Goal: Information Seeking & Learning: Learn about a topic

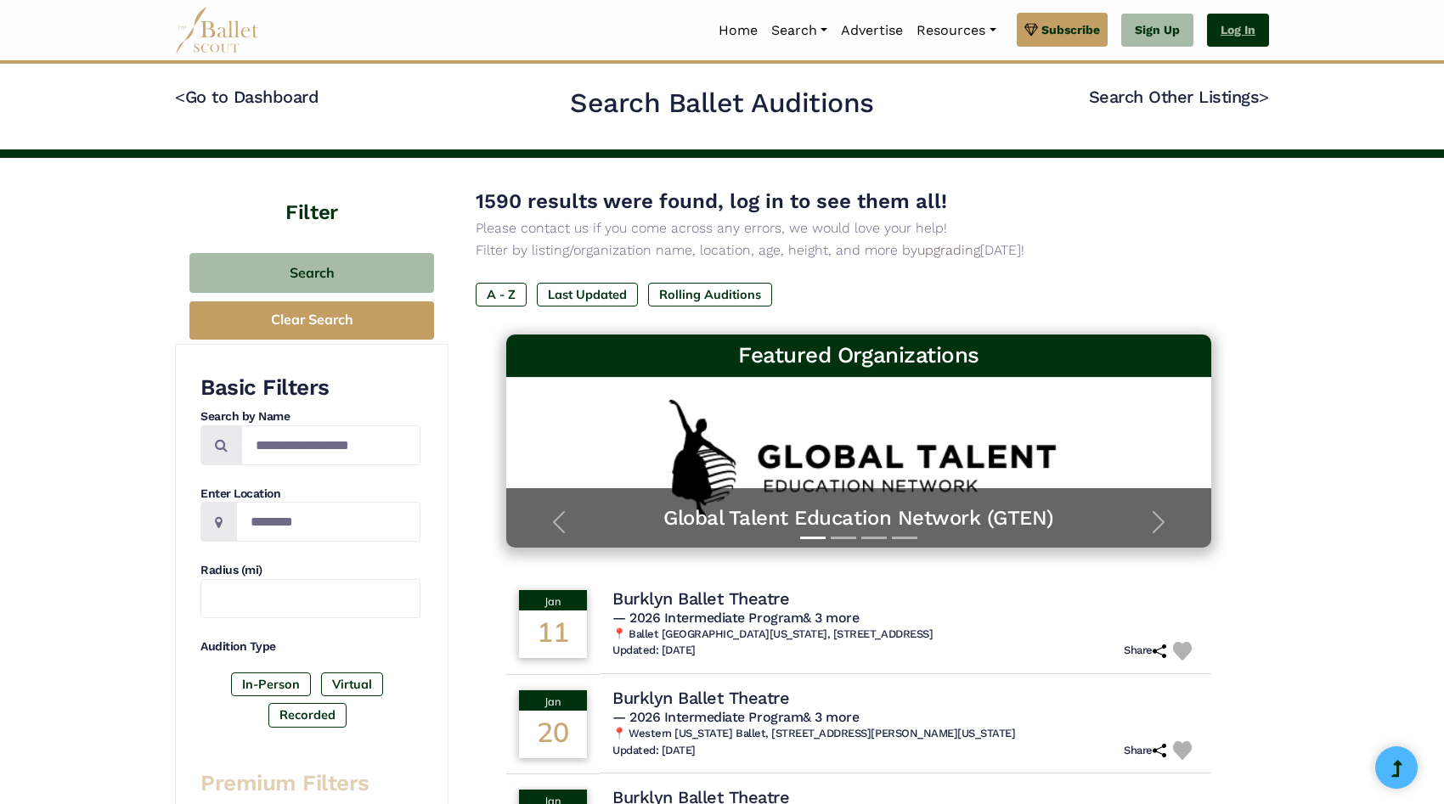
click at [1220, 25] on link "Log In" at bounding box center [1238, 31] width 62 height 34
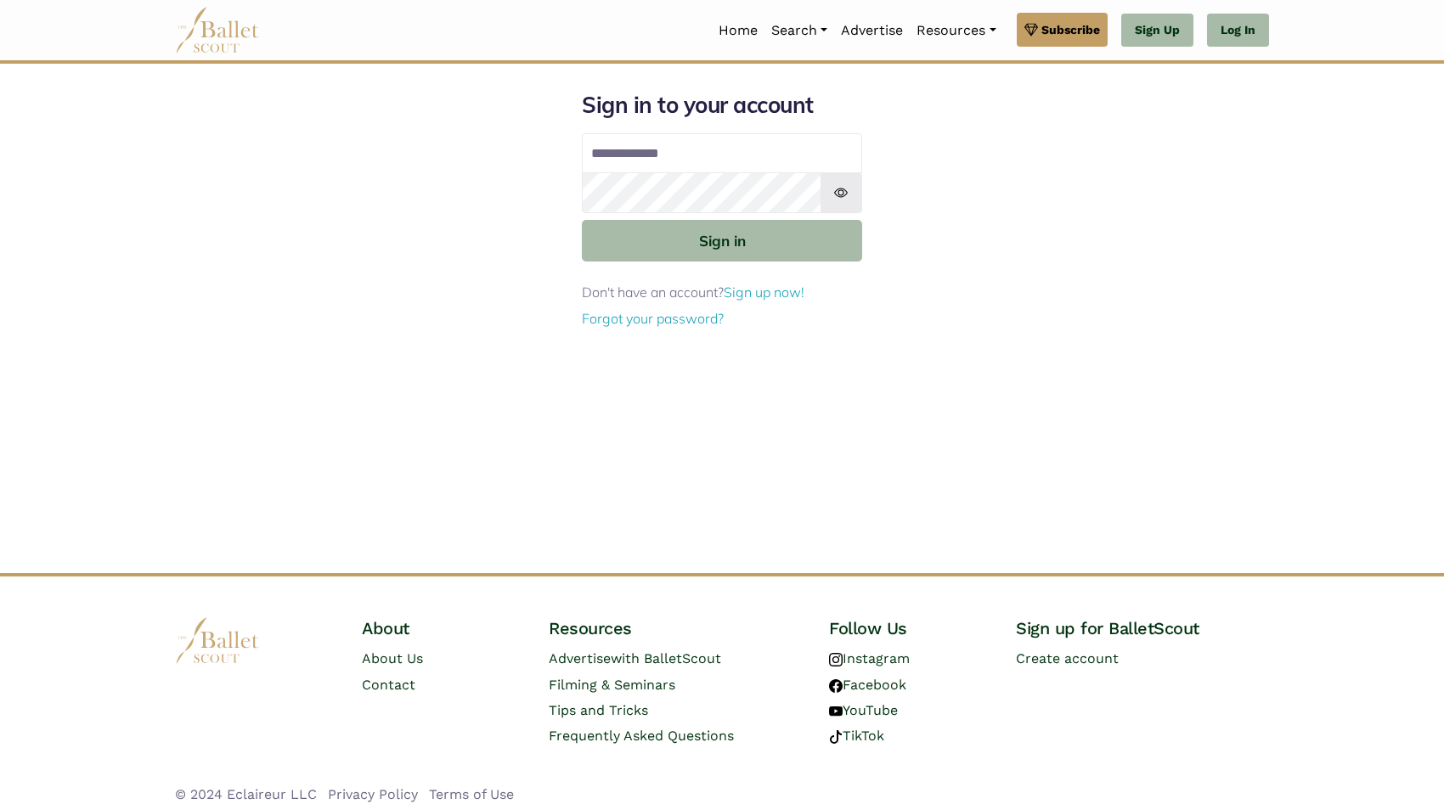
type input "**********"
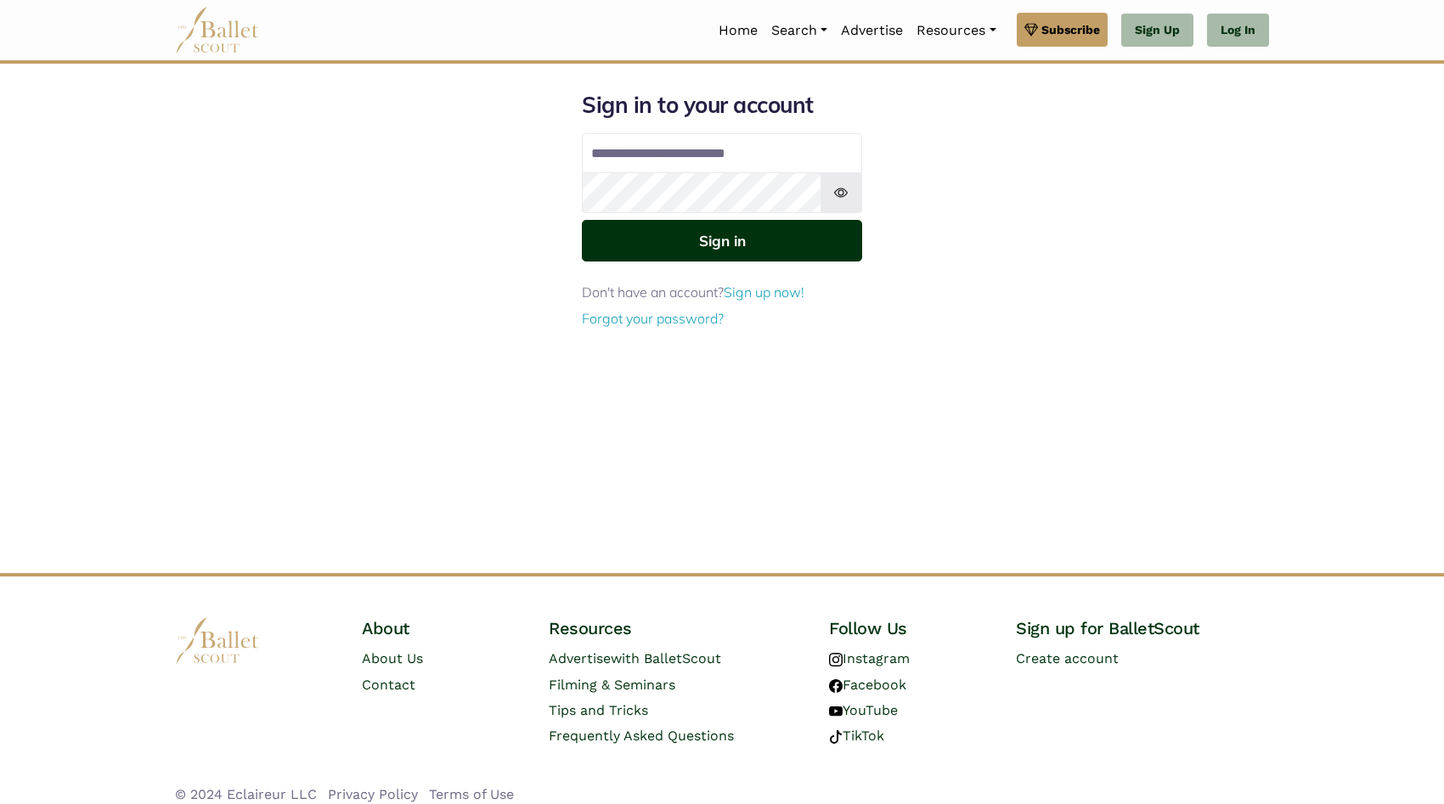
click at [792, 238] on button "Sign in" at bounding box center [722, 241] width 280 height 42
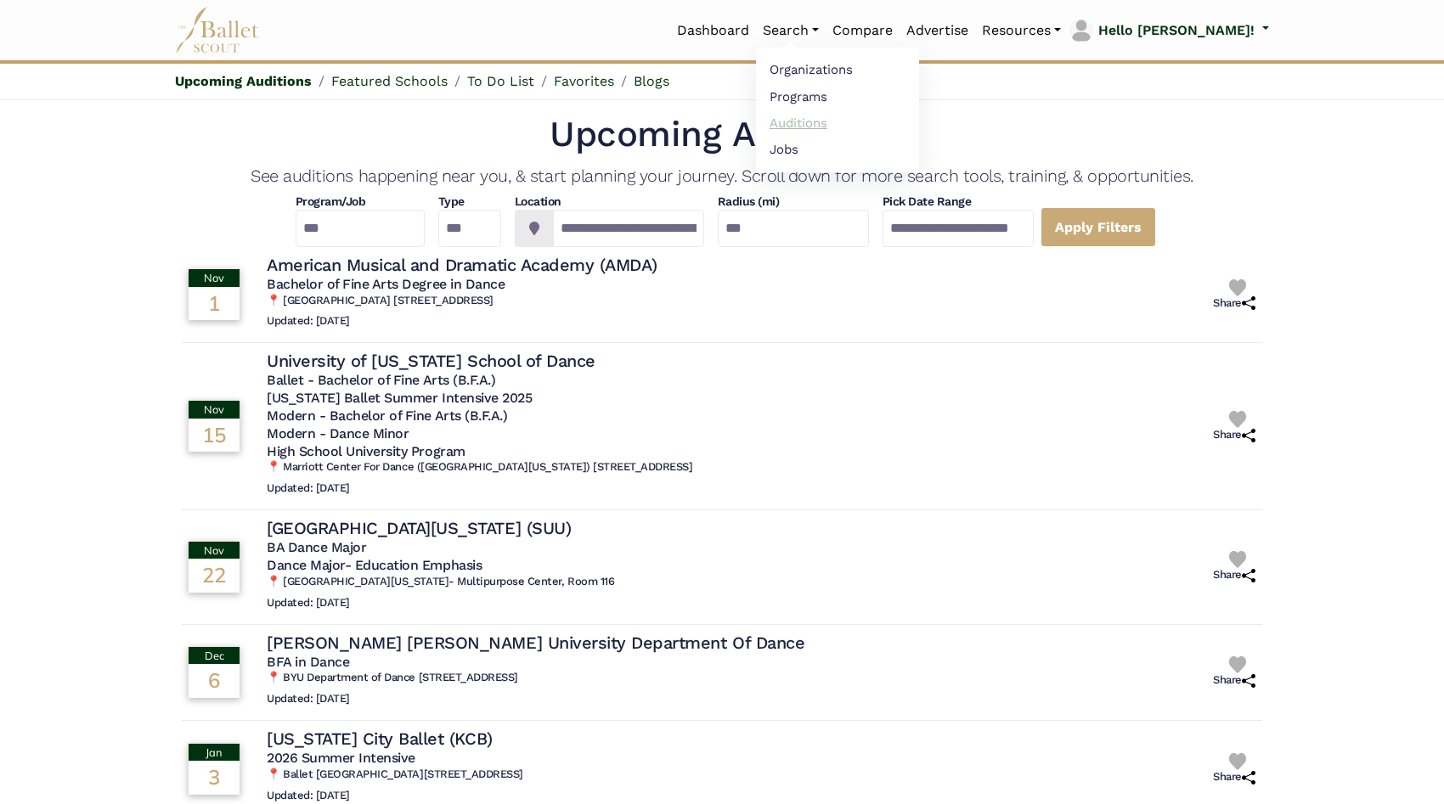
click at [839, 129] on link "Auditions" at bounding box center [837, 123] width 163 height 26
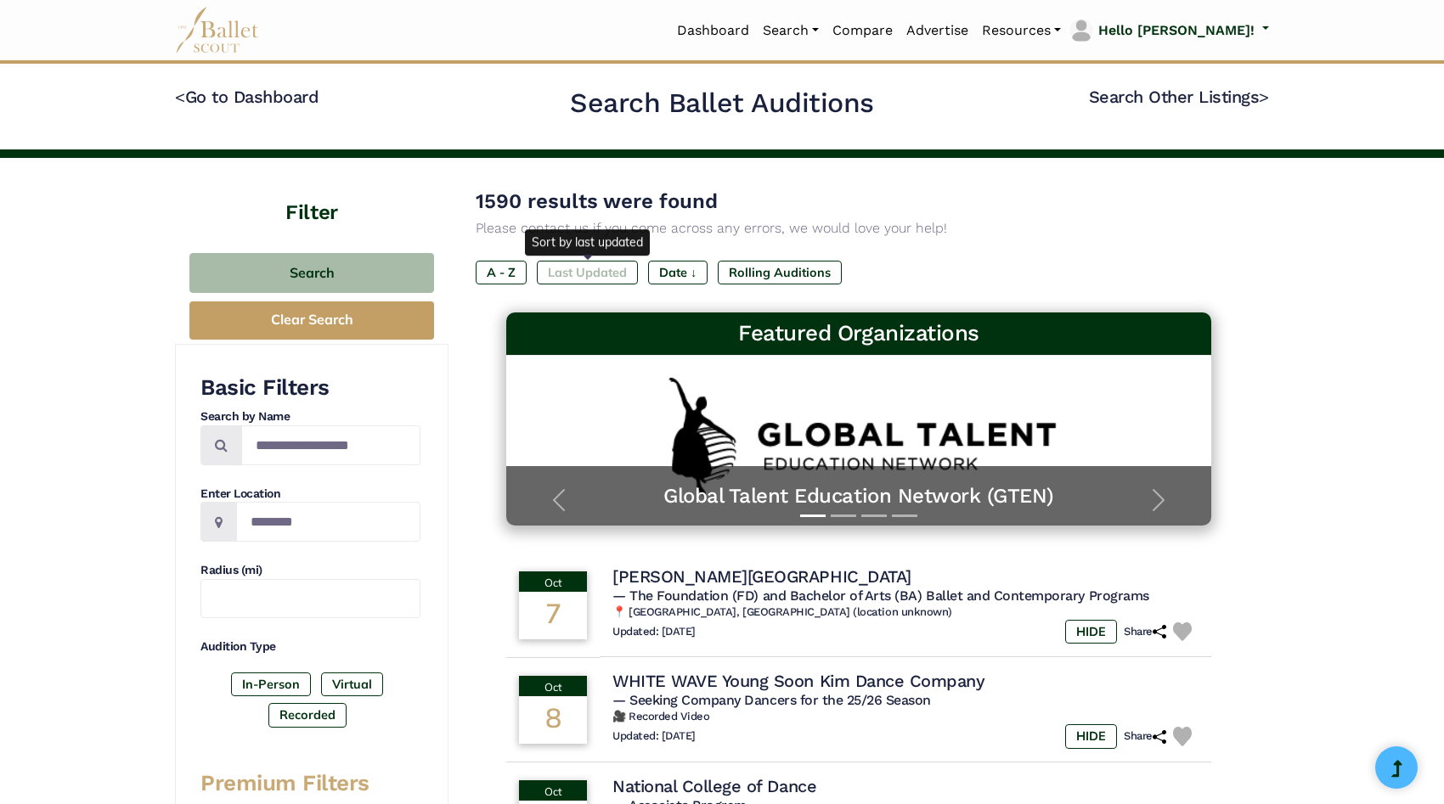
click at [626, 270] on label "Last Updated" at bounding box center [587, 273] width 101 height 24
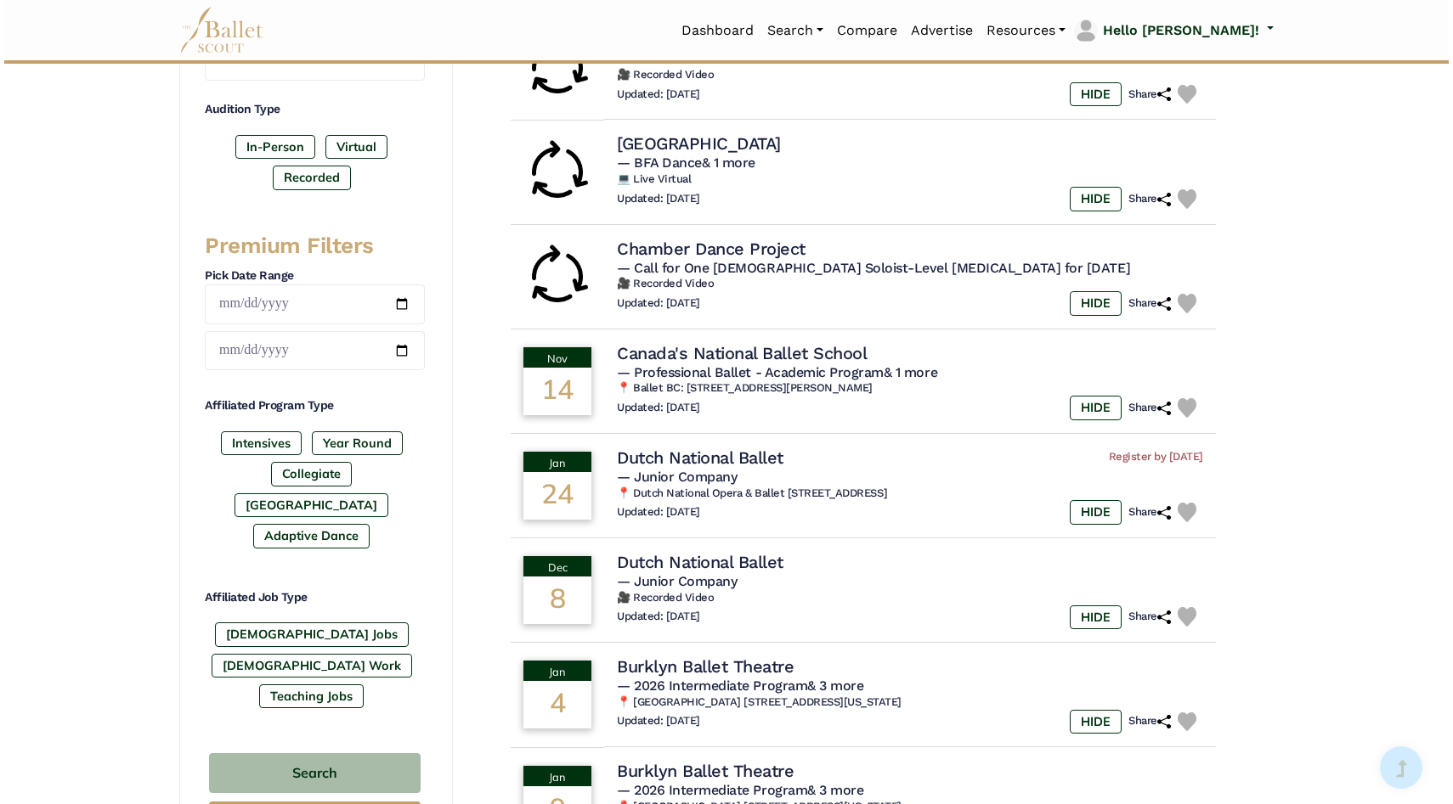
scroll to position [618, 0]
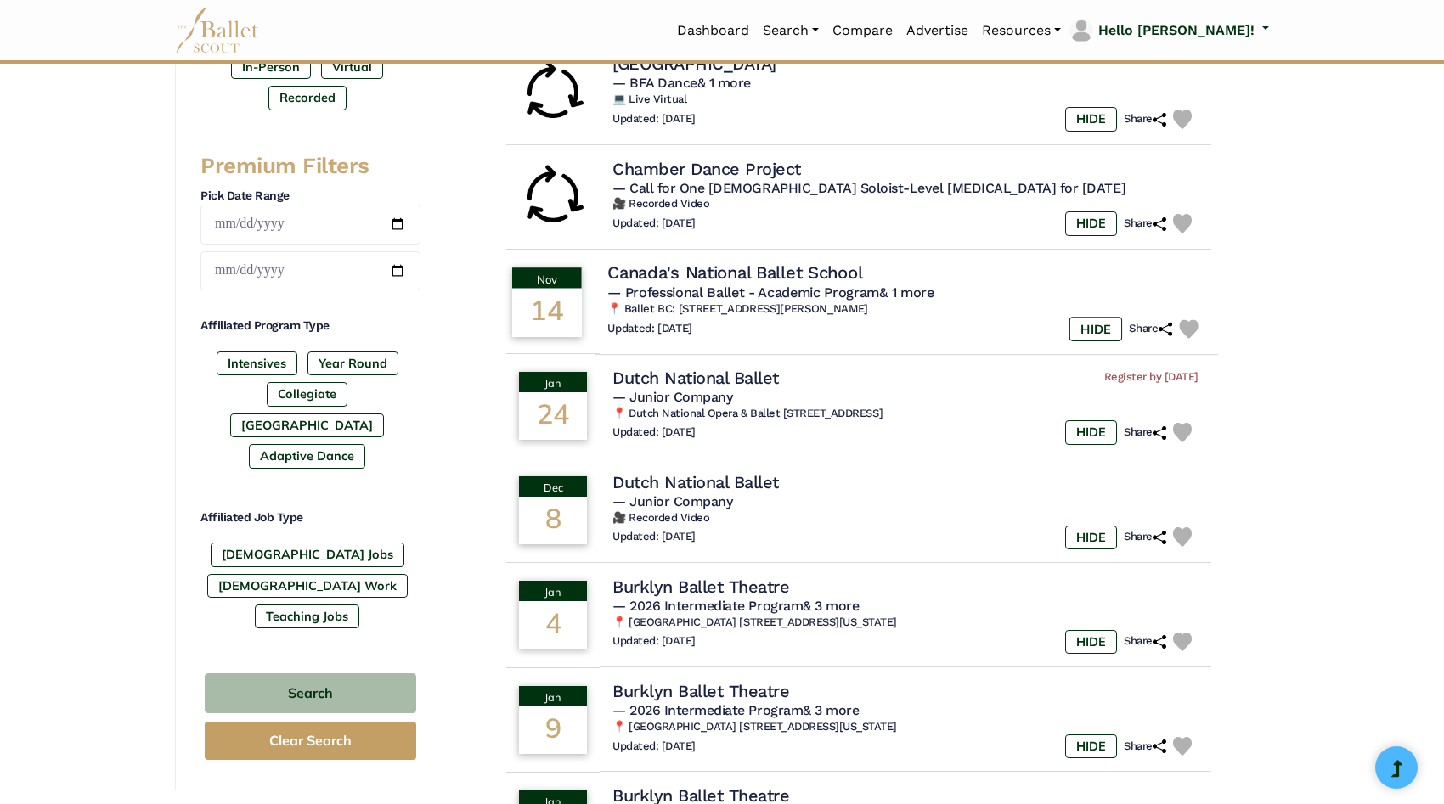
click at [757, 270] on h4 "Canada's National Ballet School" at bounding box center [734, 273] width 255 height 23
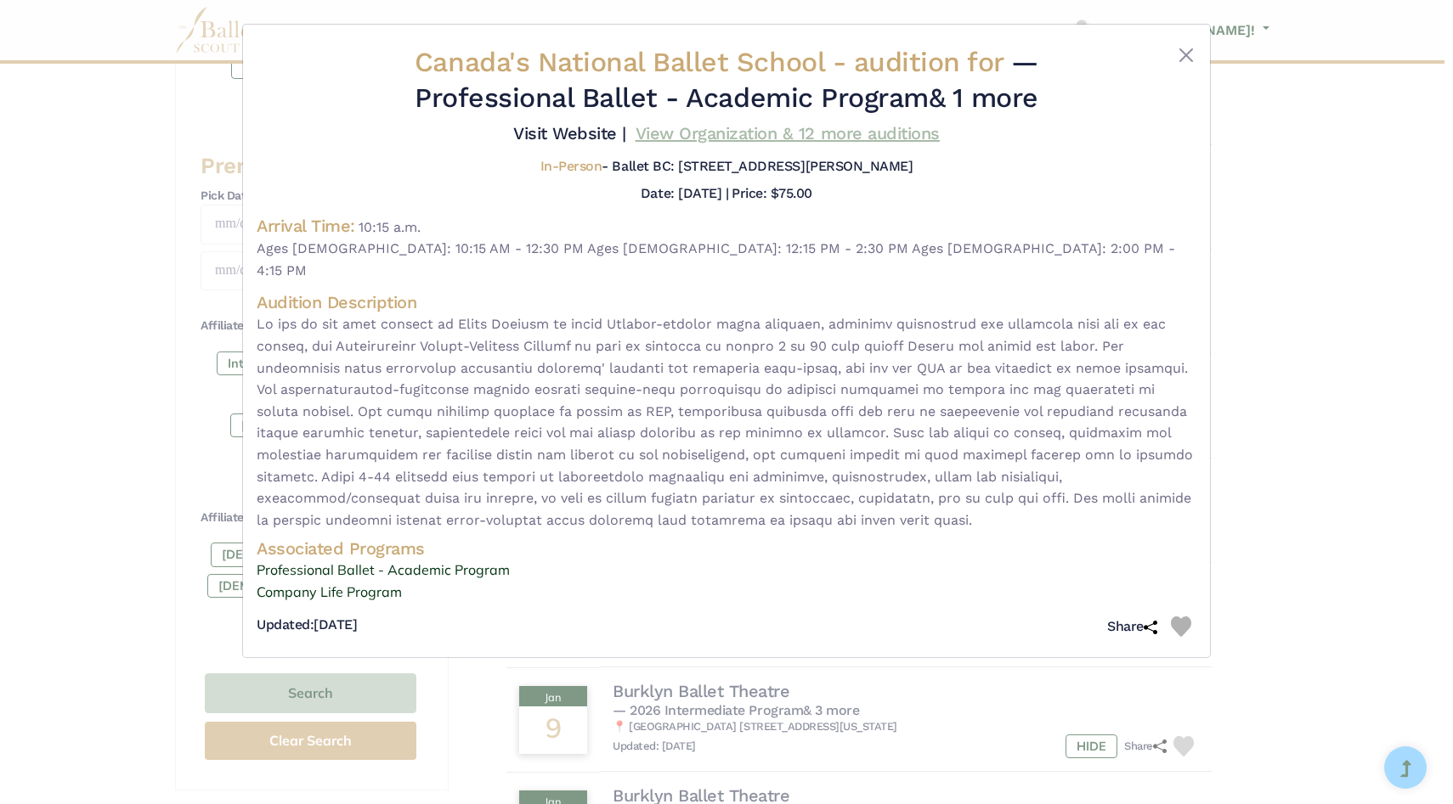
click at [900, 134] on link "View Organization & 12 more auditions" at bounding box center [787, 133] width 304 height 20
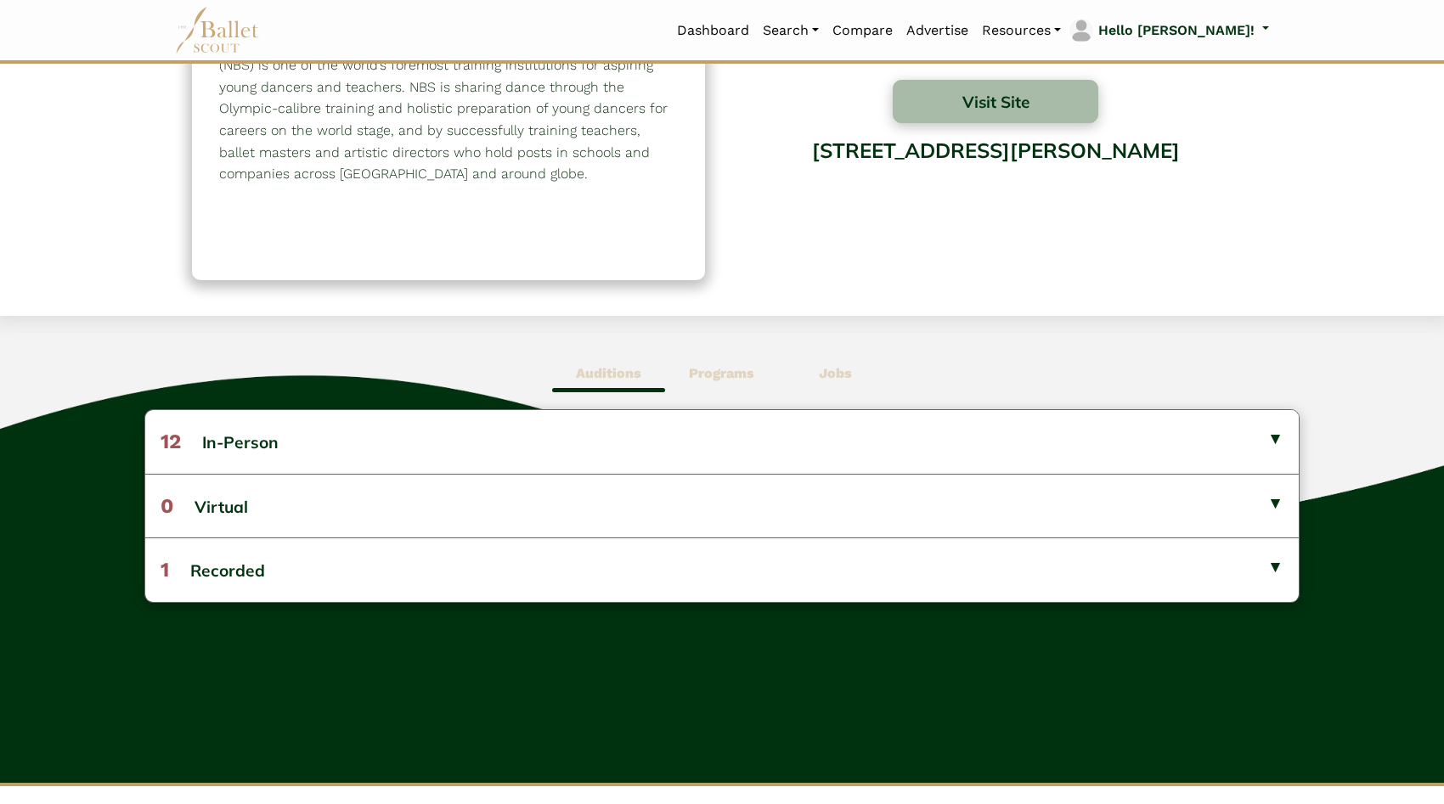
scroll to position [308, 0]
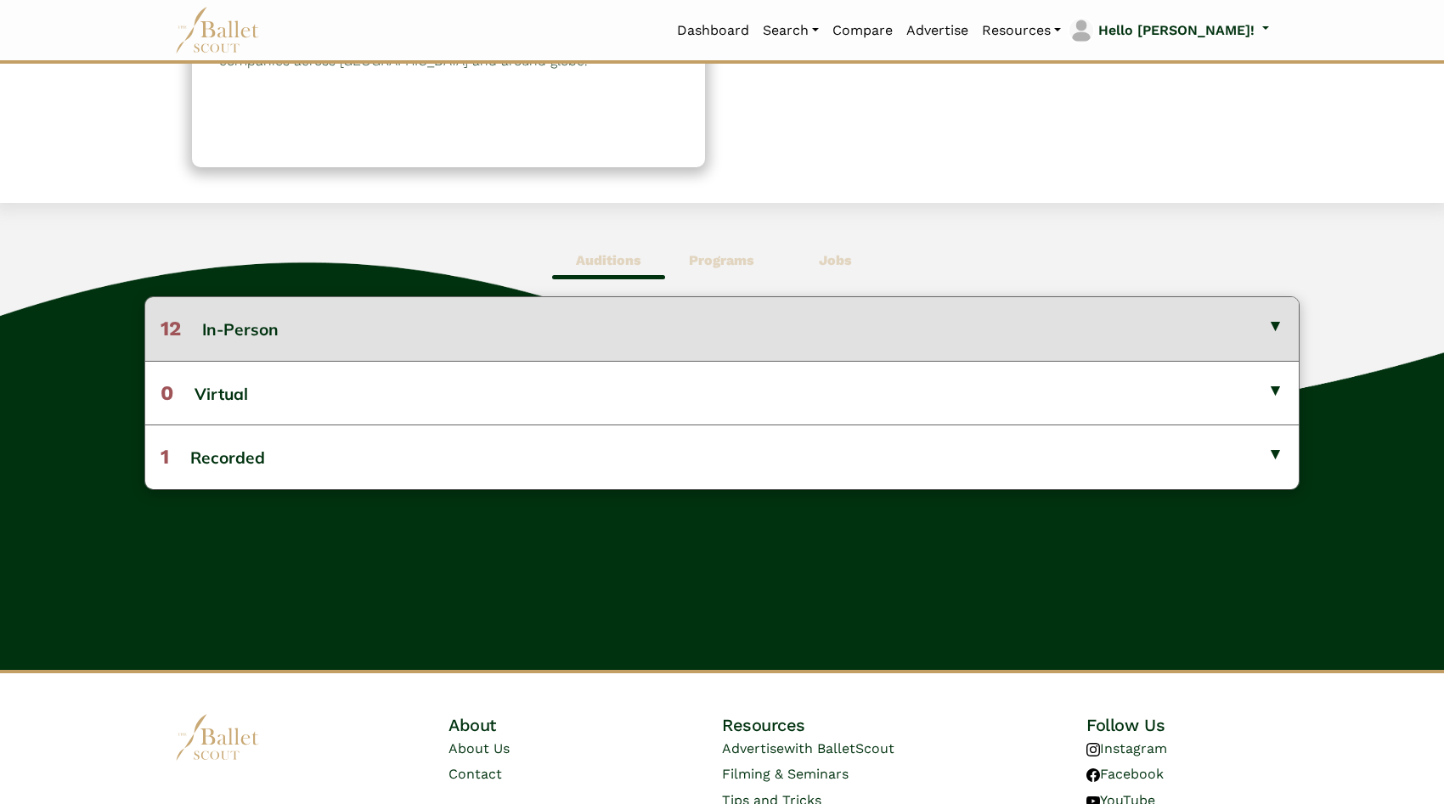
click at [786, 328] on button "12 In-Person" at bounding box center [722, 328] width 1154 height 63
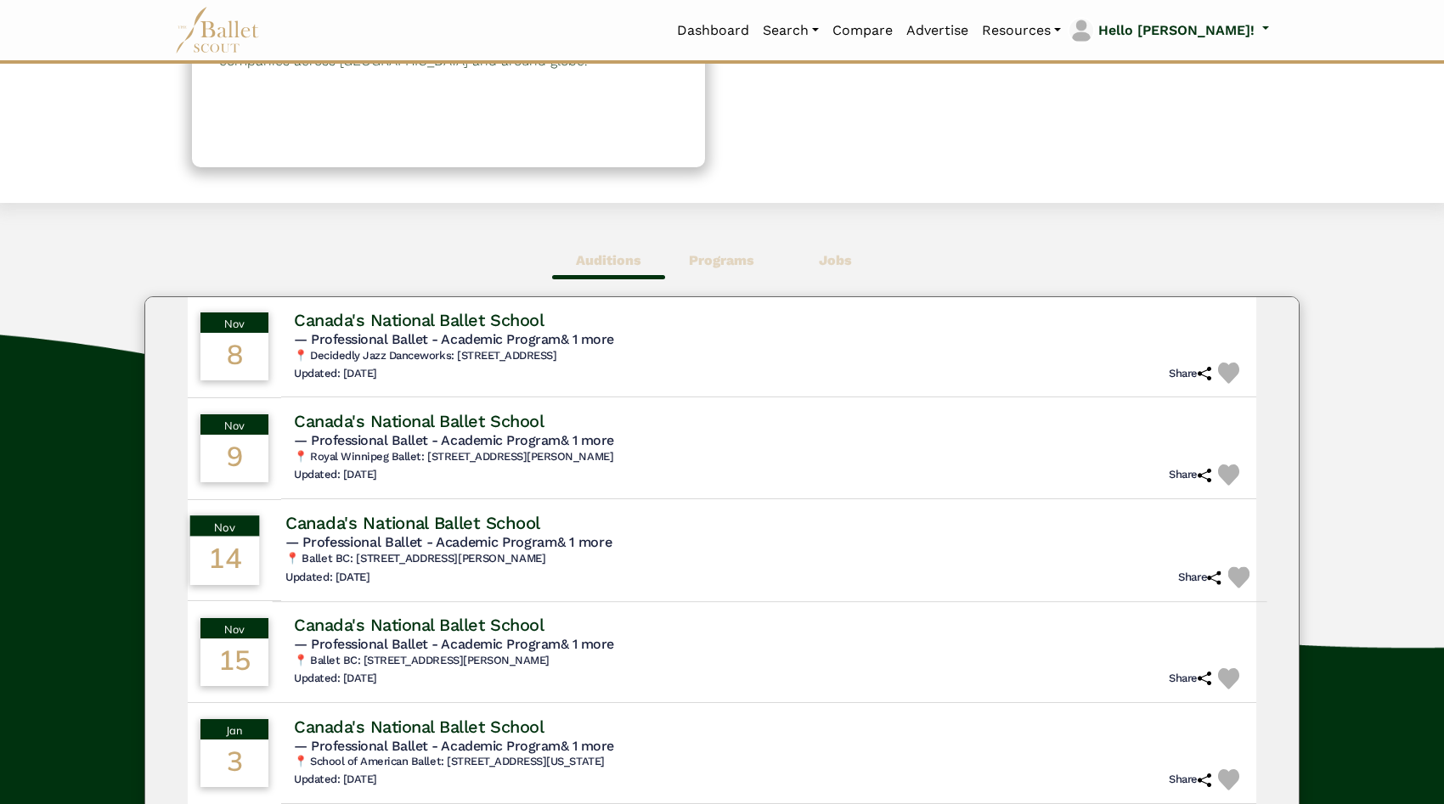
scroll to position [0, 0]
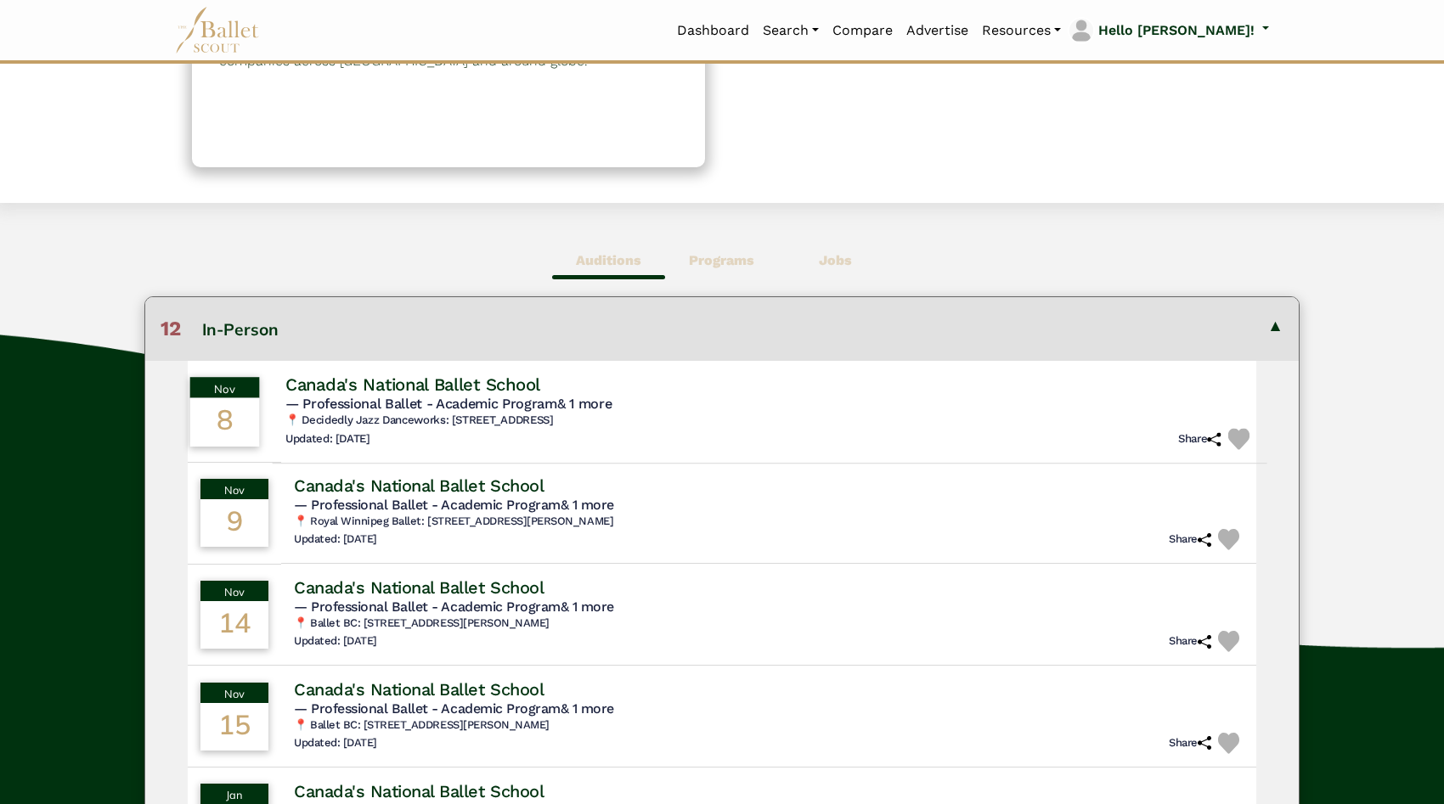
click at [731, 430] on div "Updated: Aug. 30, 2025 Share" at bounding box center [769, 439] width 968 height 22
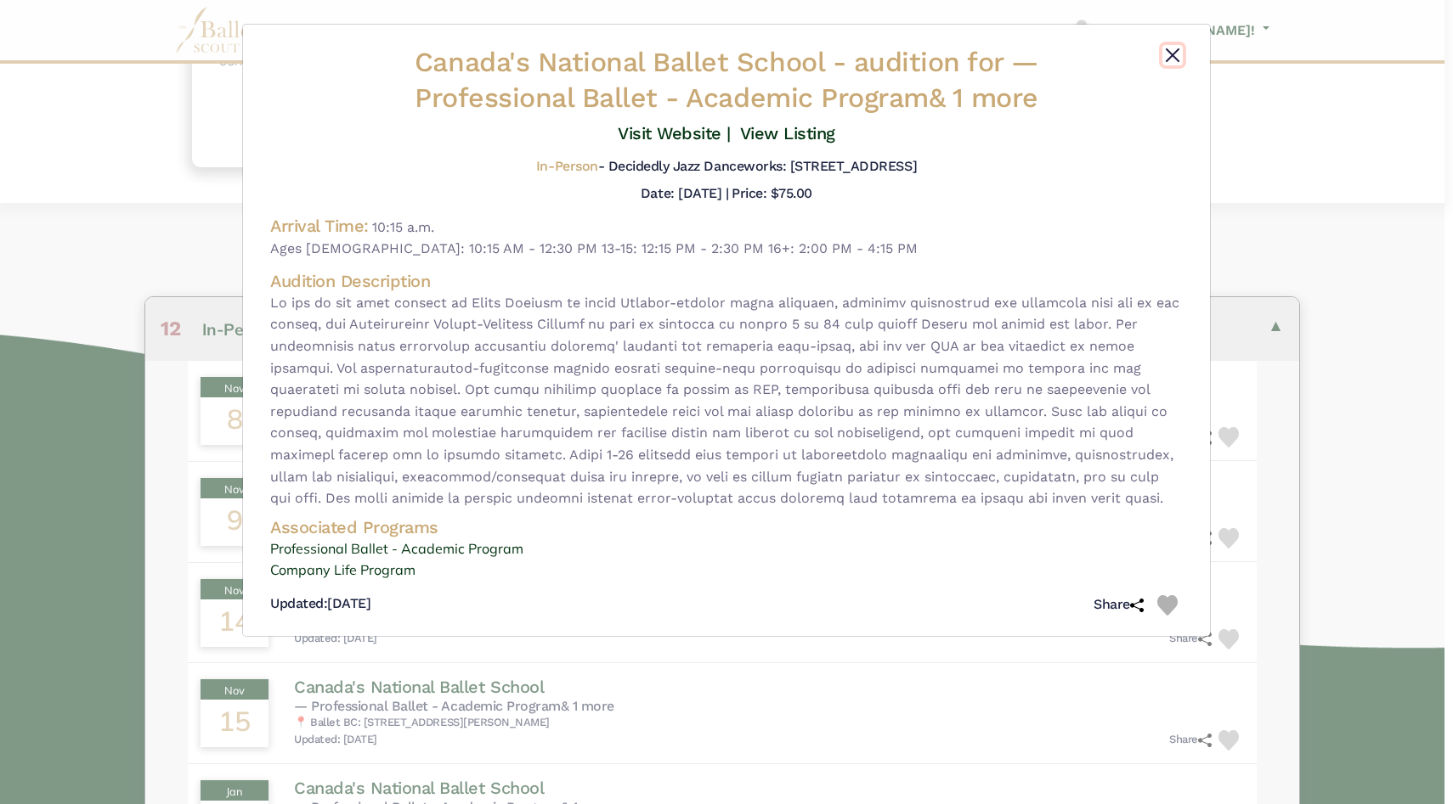
click at [1173, 54] on button "Close" at bounding box center [1172, 55] width 20 height 20
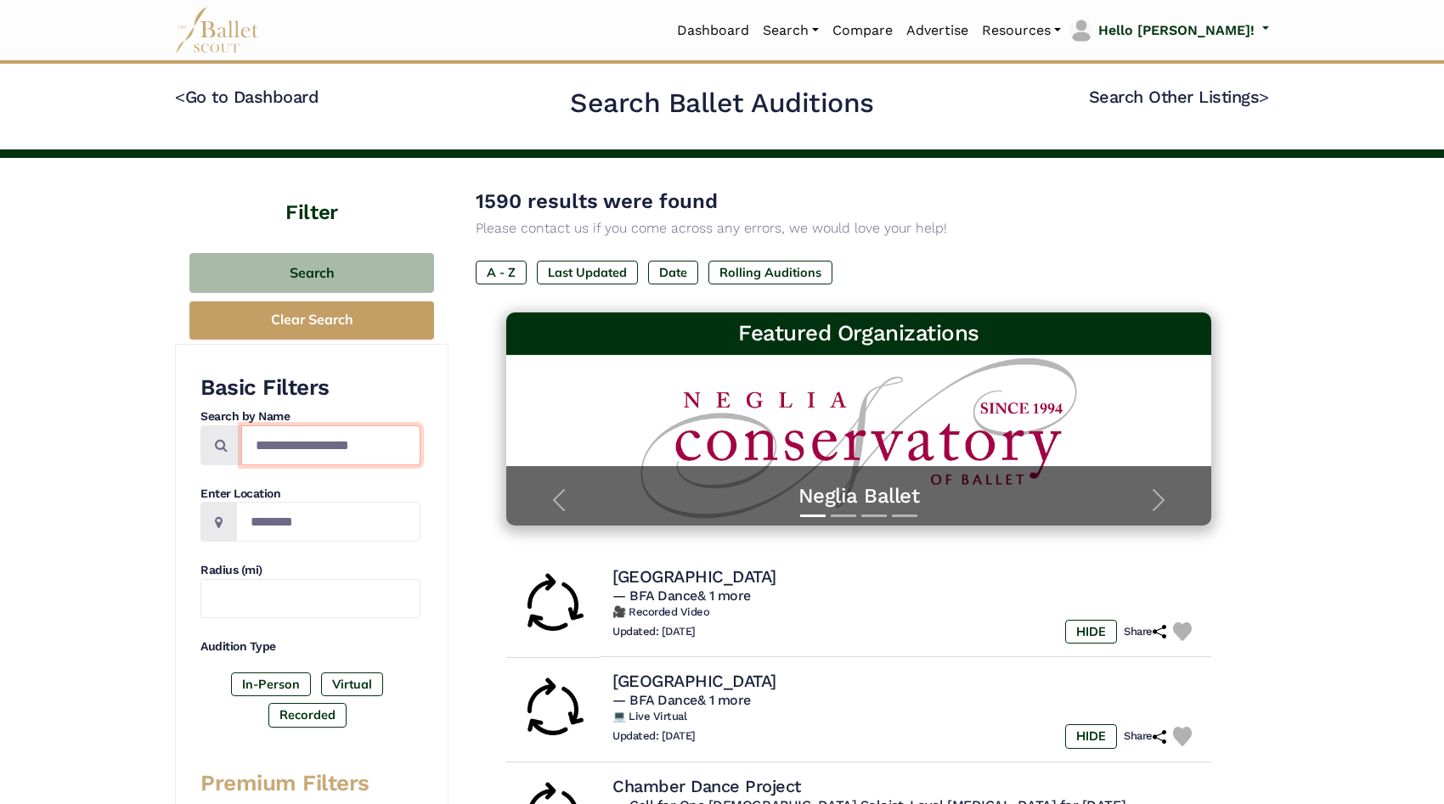
click at [285, 450] on input "Search by names..." at bounding box center [330, 446] width 179 height 40
type input "********"
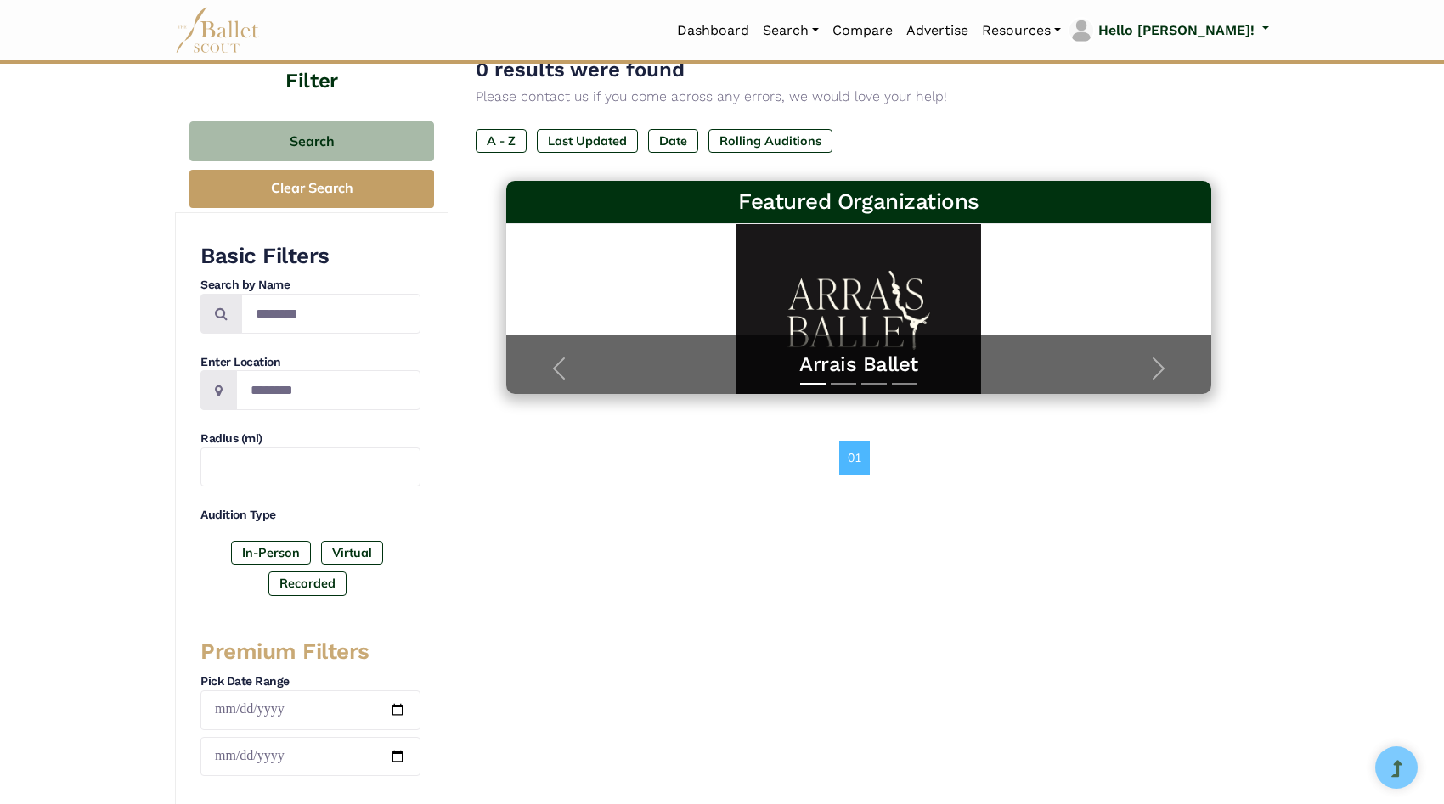
scroll to position [88, 0]
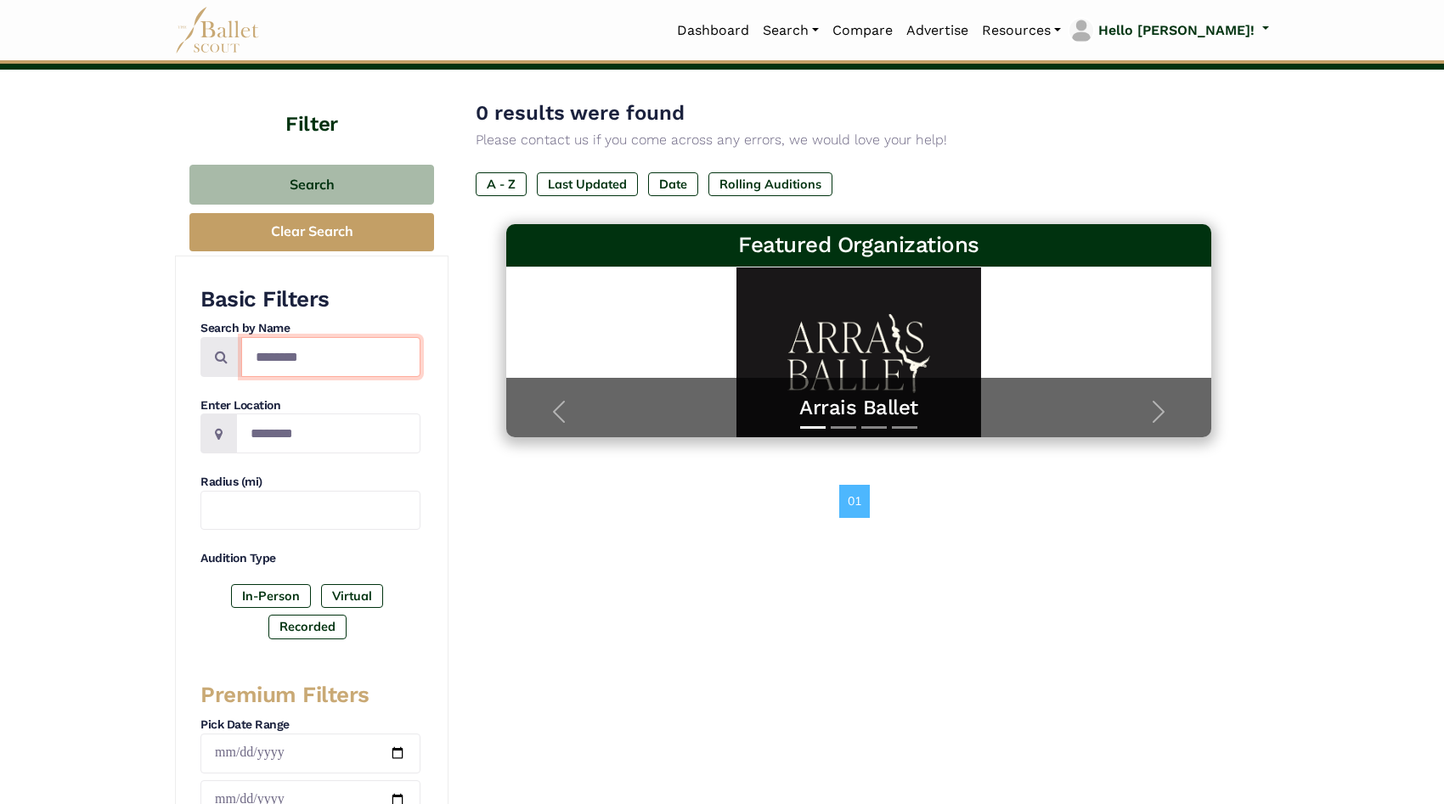
click at [302, 358] on input "********" at bounding box center [330, 357] width 179 height 40
type input "*****"
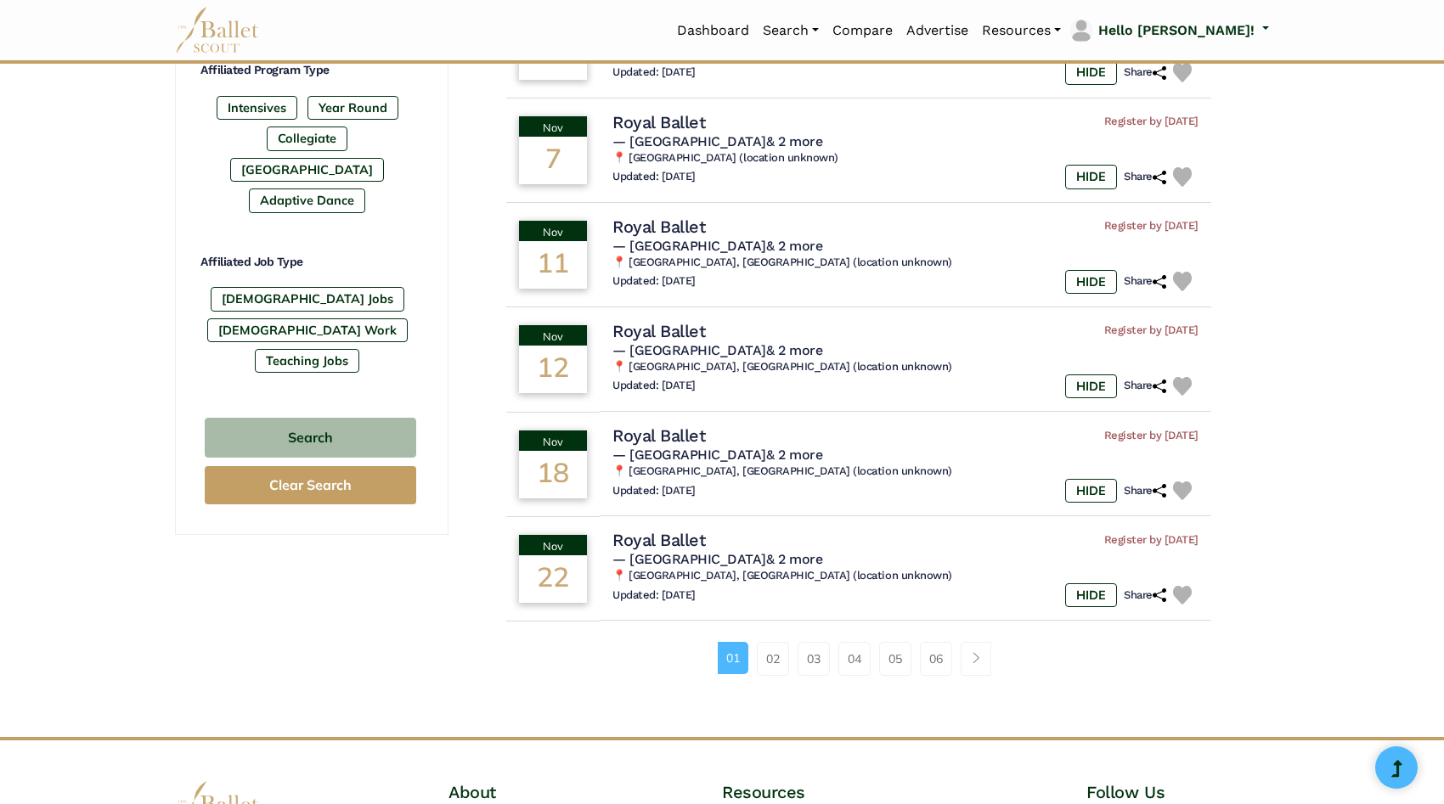
scroll to position [928, 0]
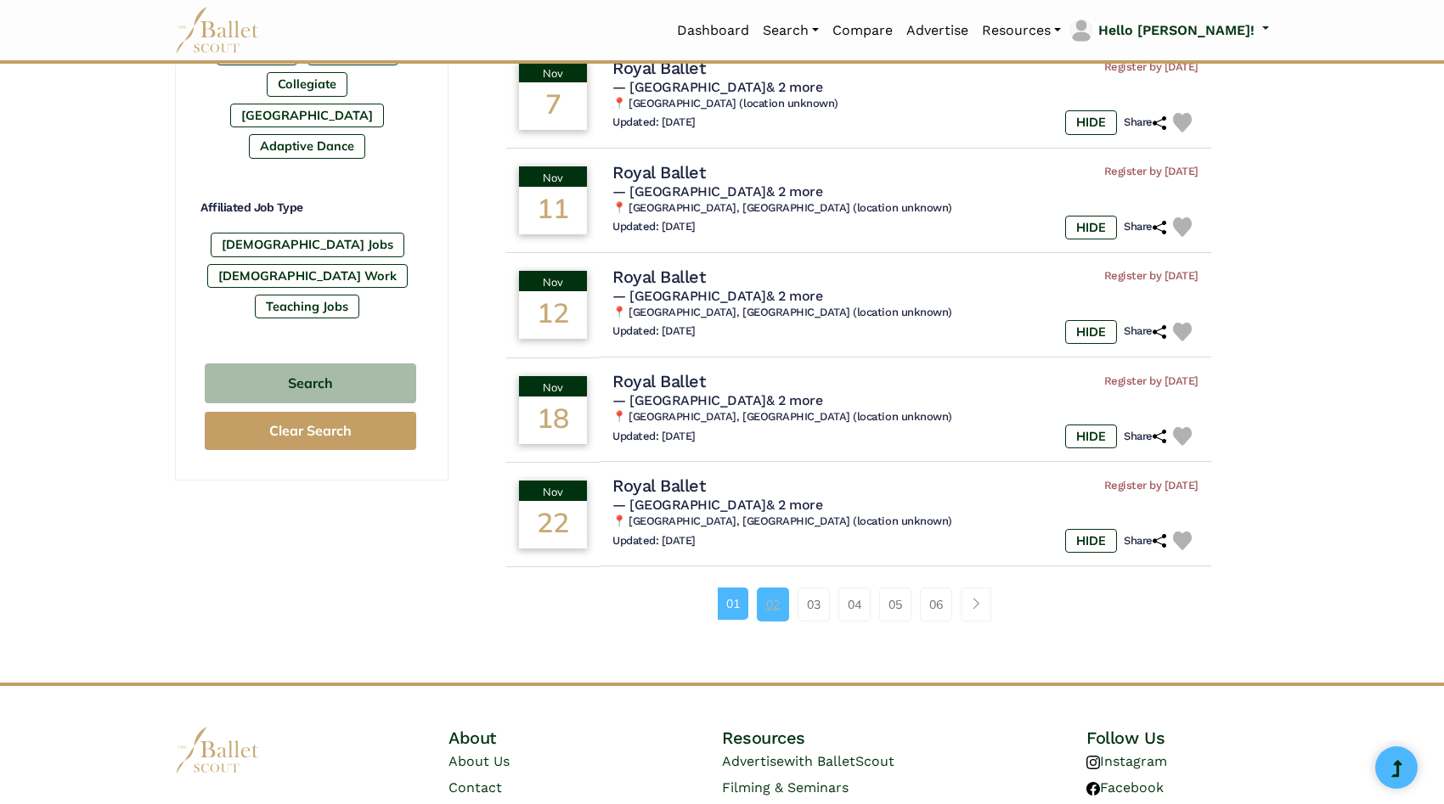
click at [765, 614] on link "02" at bounding box center [773, 605] width 32 height 34
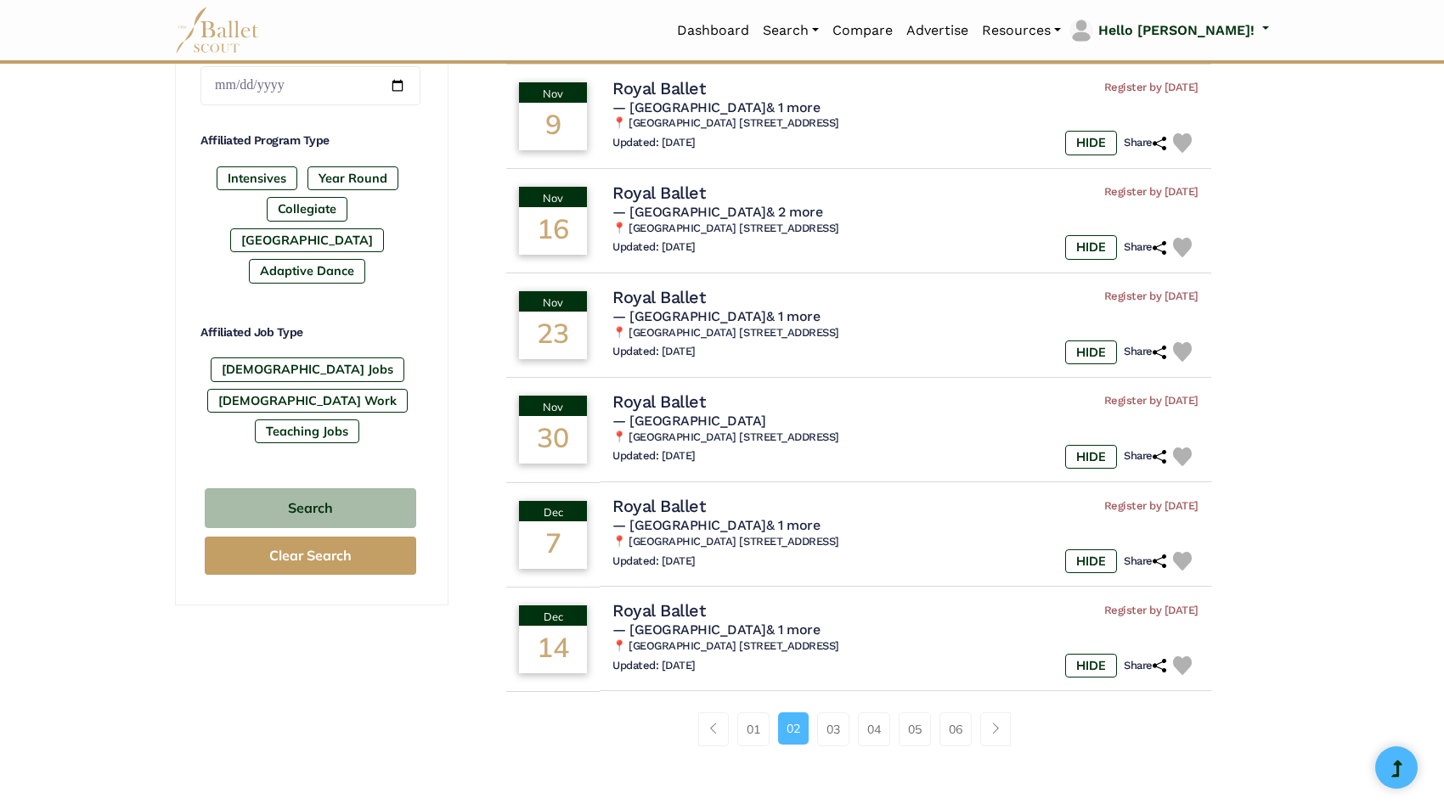
scroll to position [864, 0]
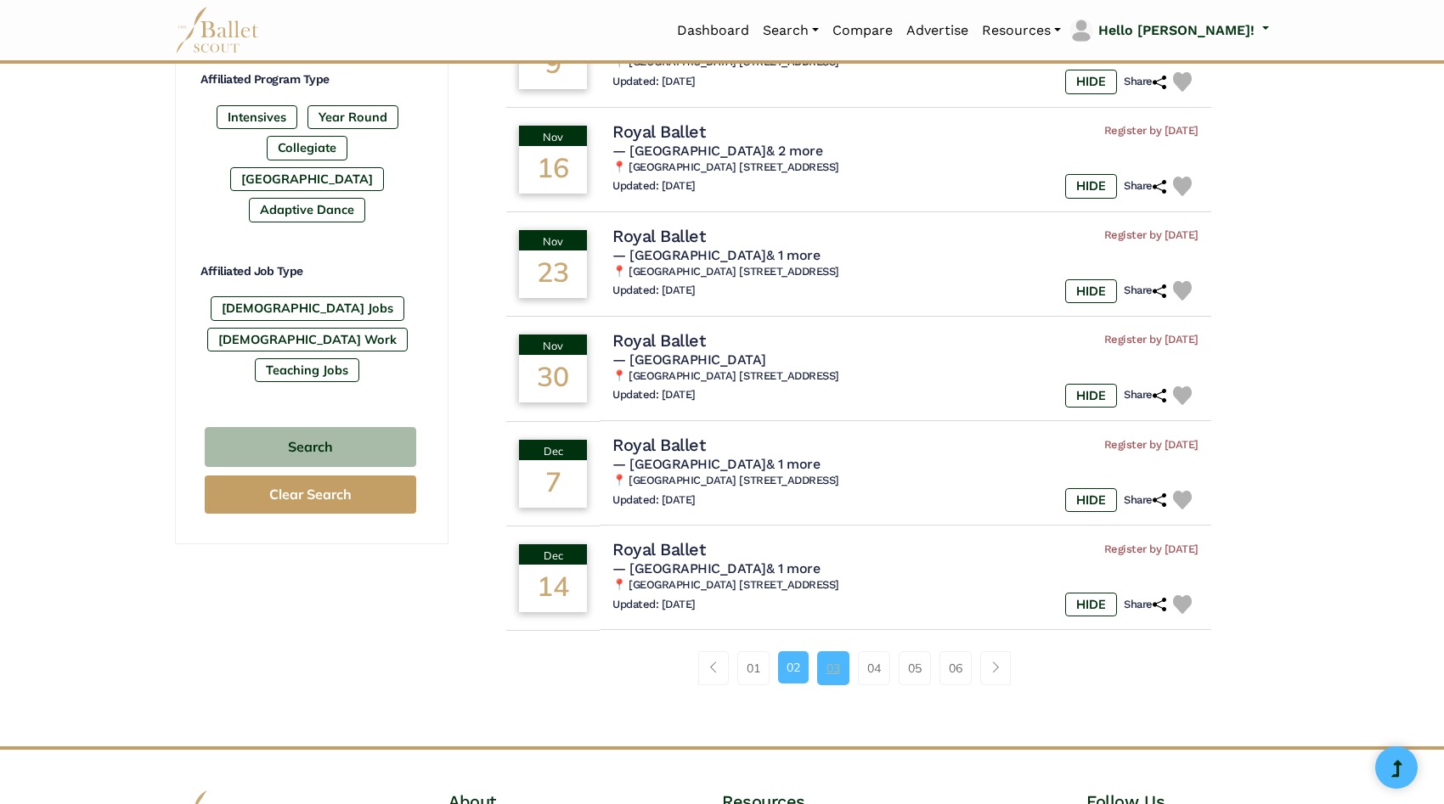
click at [827, 685] on link "03" at bounding box center [833, 669] width 32 height 34
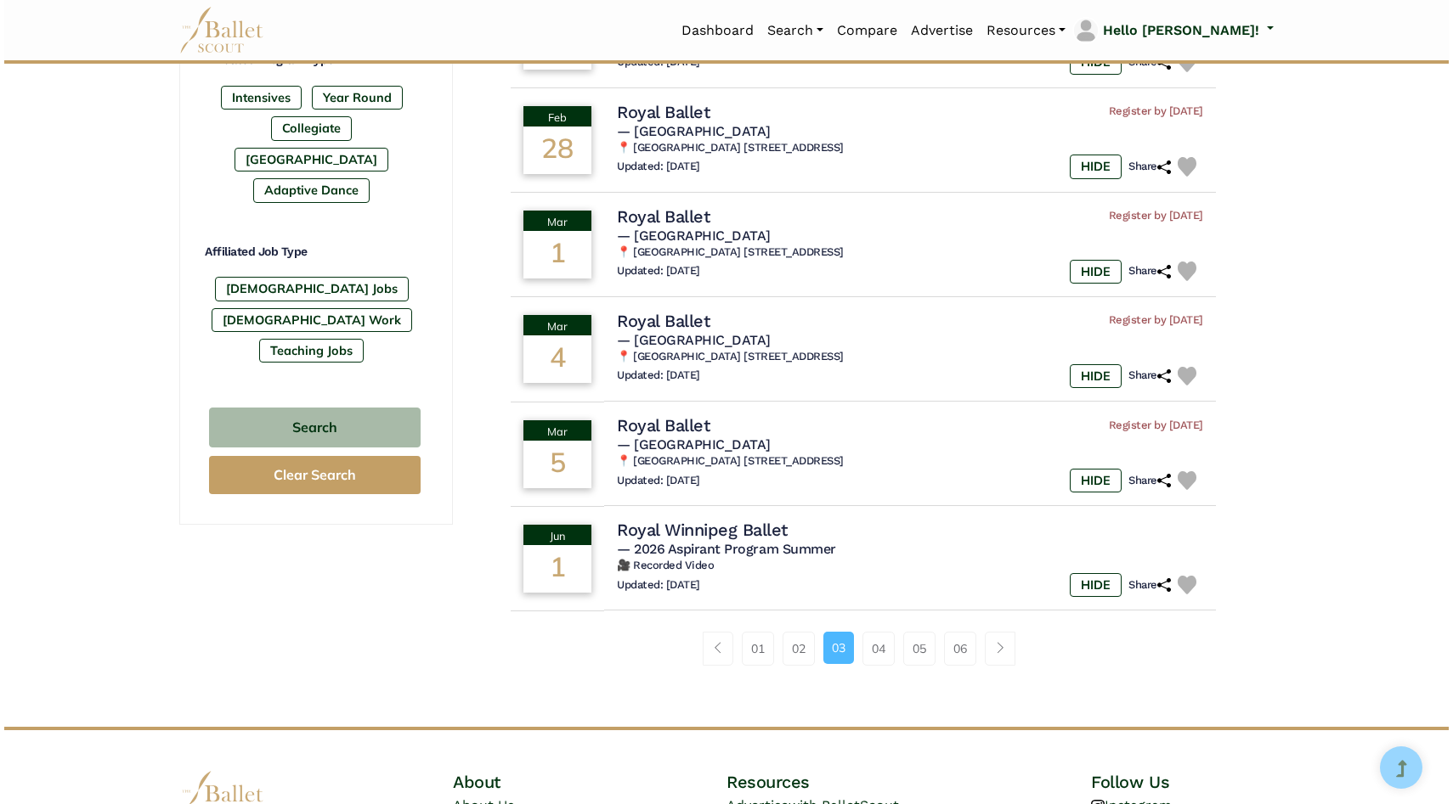
scroll to position [1051, 0]
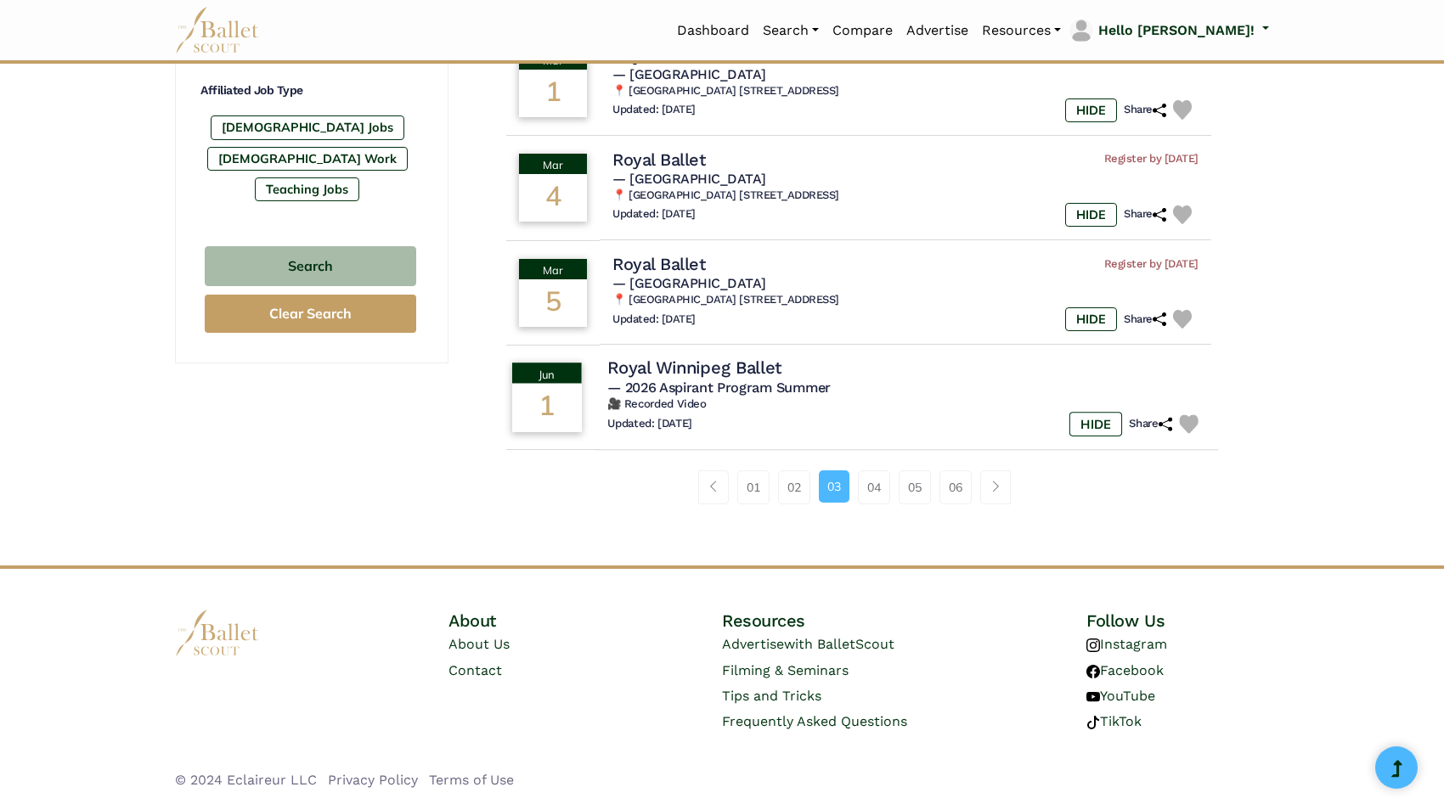
click at [706, 360] on h4 "Royal Winnipeg Ballet" at bounding box center [694, 368] width 174 height 23
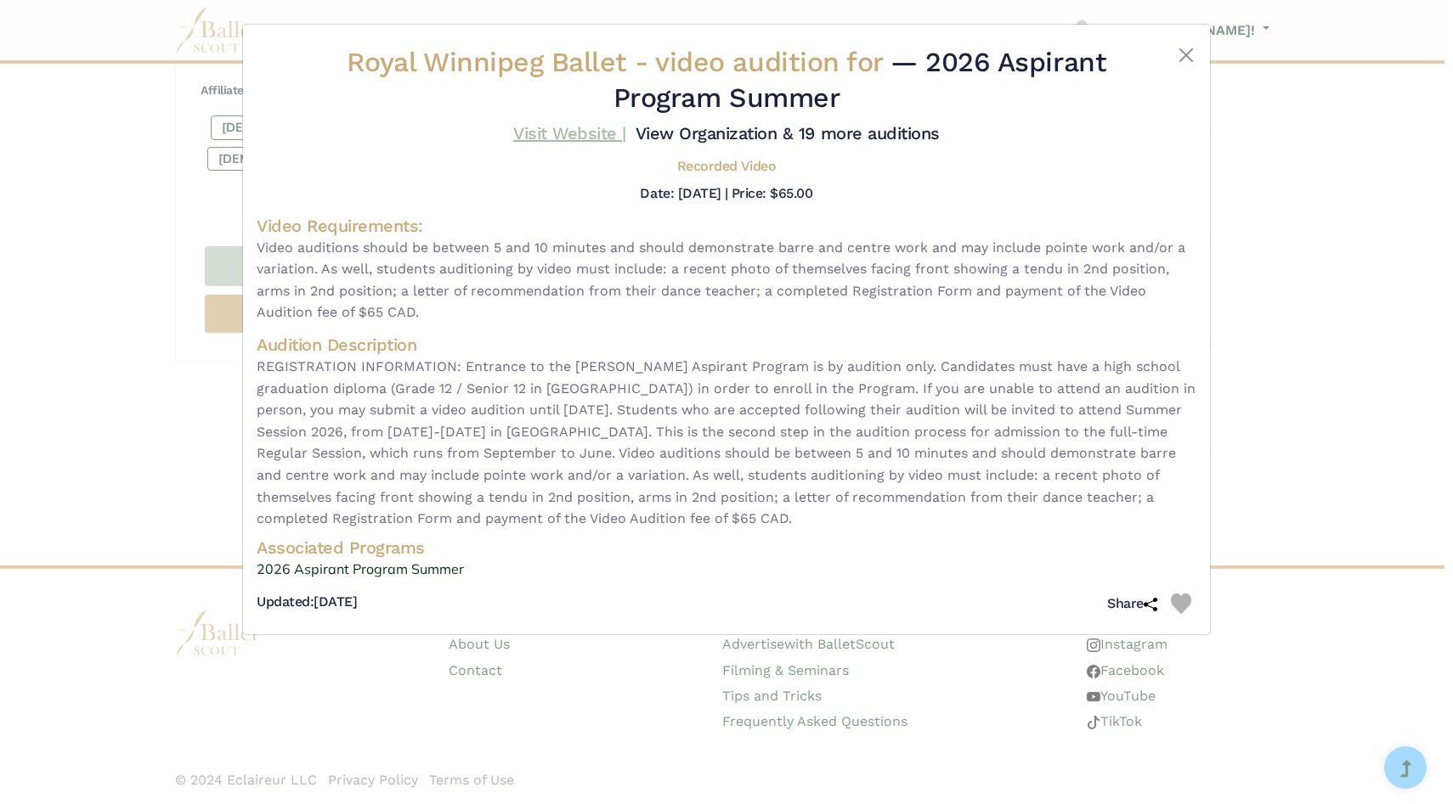
click at [594, 134] on link "Visit Website |" at bounding box center [569, 133] width 113 height 20
